Goal: Task Accomplishment & Management: Manage account settings

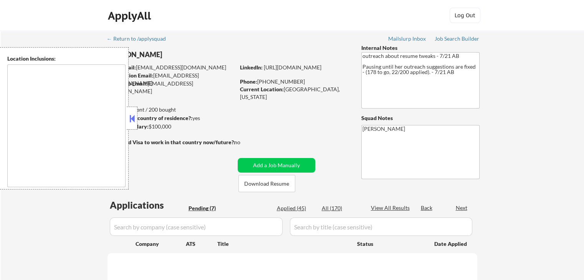
select select ""pending""
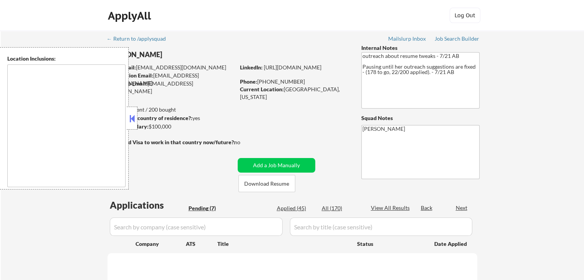
select select ""pending""
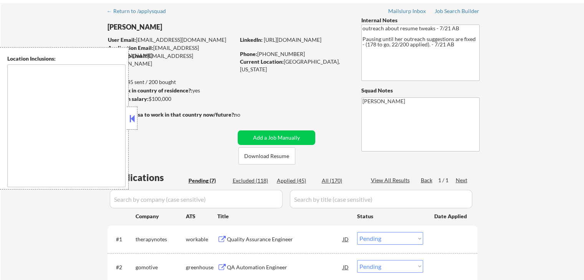
scroll to position [115, 0]
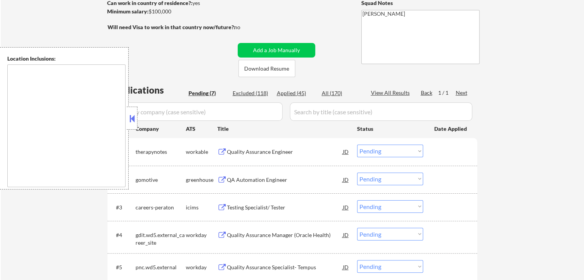
click at [235, 153] on div "Quality Assurance Engineer" at bounding box center [285, 152] width 116 height 8
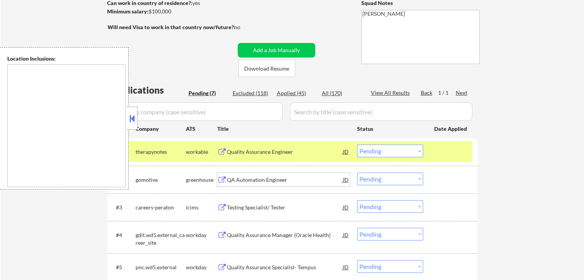
click at [254, 177] on div "QA Automation Engineer" at bounding box center [285, 180] width 116 height 8
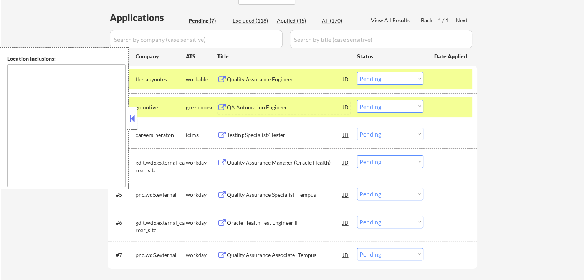
scroll to position [192, 0]
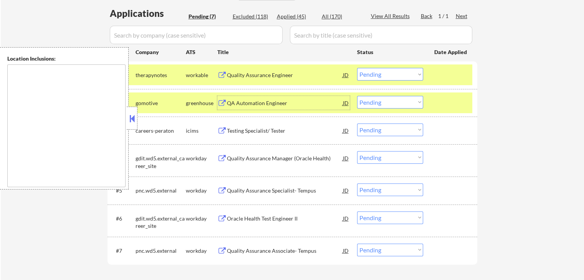
drag, startPoint x: 384, startPoint y: 102, endPoint x: 387, endPoint y: 106, distance: 5.0
click at [384, 102] on select "Choose an option... Pending Applied Excluded (Questions) Excluded (Expired) Exc…" at bounding box center [390, 102] width 66 height 13
click at [357, 96] on select "Choose an option... Pending Applied Excluded (Questions) Excluded (Expired) Exc…" at bounding box center [390, 102] width 66 height 13
select select ""pending""
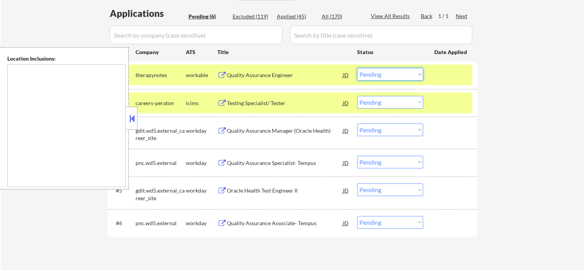
click at [380, 72] on select "Choose an option... Pending Applied Excluded (Questions) Excluded (Expired) Exc…" at bounding box center [390, 74] width 66 height 13
click at [357, 68] on select "Choose an option... Pending Applied Excluded (Questions) Excluded (Expired) Exc…" at bounding box center [390, 74] width 66 height 13
select select ""pending""
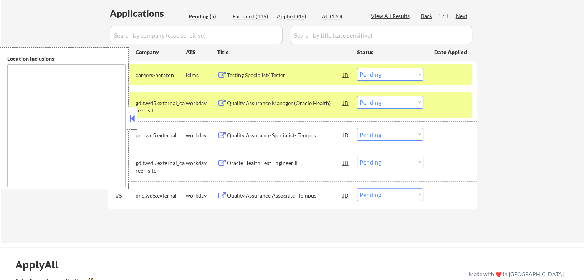
scroll to position [231, 0]
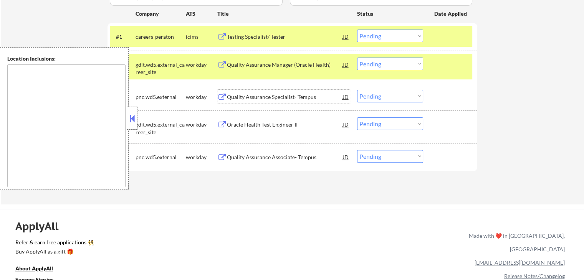
click at [259, 98] on div "Quality Assurance Specialist- Tempus" at bounding box center [285, 97] width 116 height 8
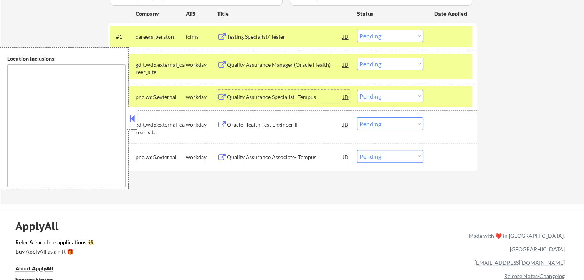
click at [383, 96] on select "Choose an option... Pending Applied Excluded (Questions) Excluded (Expired) Exc…" at bounding box center [390, 96] width 66 height 13
click at [357, 90] on select "Choose an option... Pending Applied Excluded (Questions) Excluded (Expired) Exc…" at bounding box center [390, 96] width 66 height 13
select select ""pending""
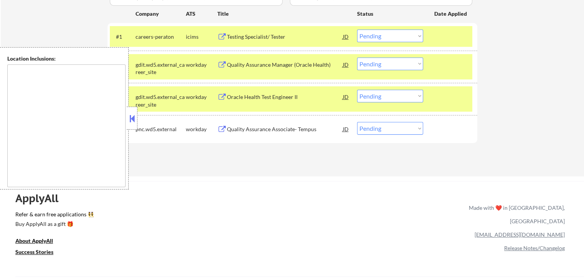
scroll to position [154, 0]
